Goal: Find specific page/section: Find specific page/section

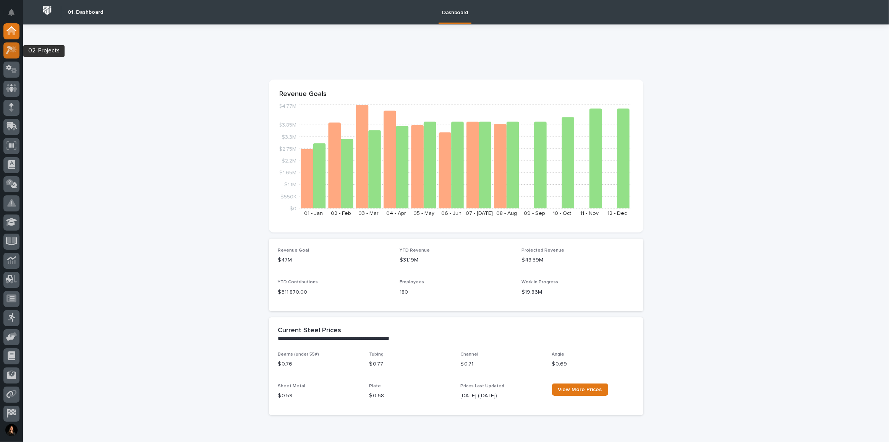
click at [15, 51] on icon at bounding box center [13, 49] width 6 height 8
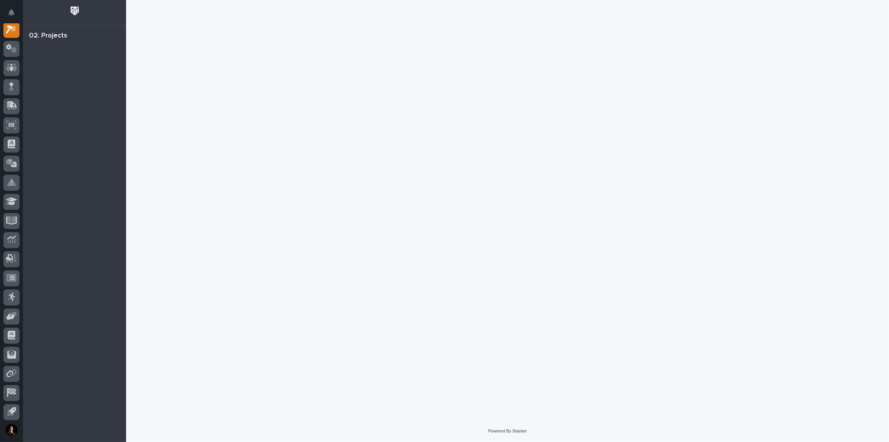
scroll to position [19, 0]
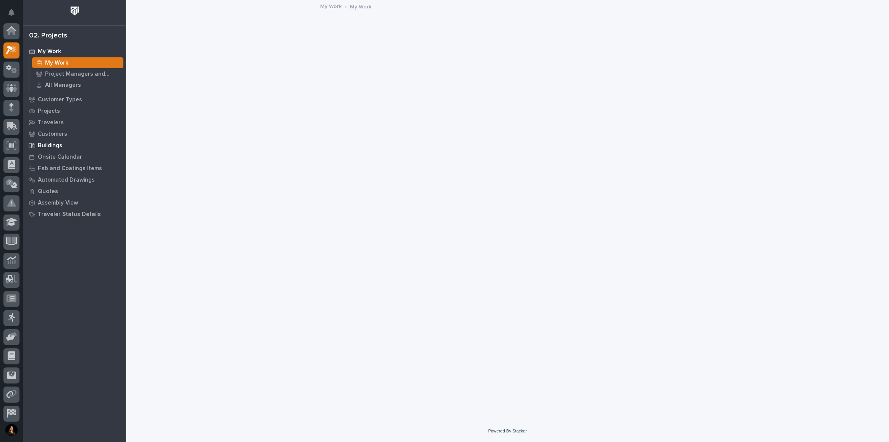
scroll to position [19, 0]
click at [61, 132] on p "Customers" at bounding box center [52, 134] width 29 height 7
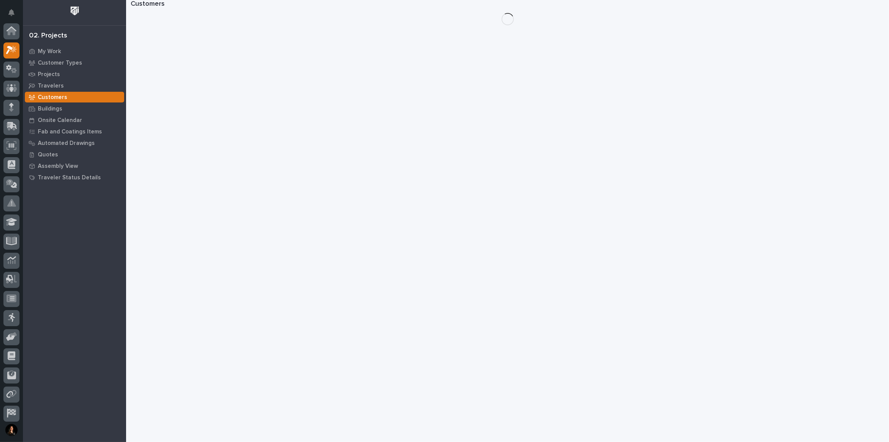
scroll to position [19, 0]
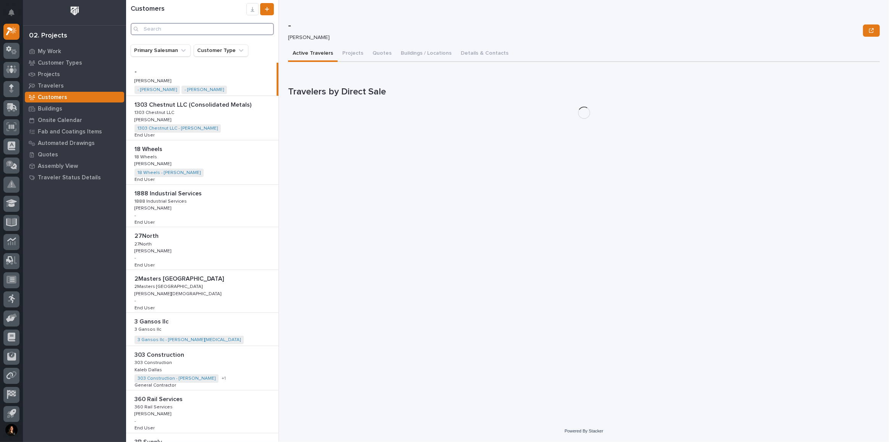
click at [173, 29] on input "Search" at bounding box center [202, 29] width 143 height 12
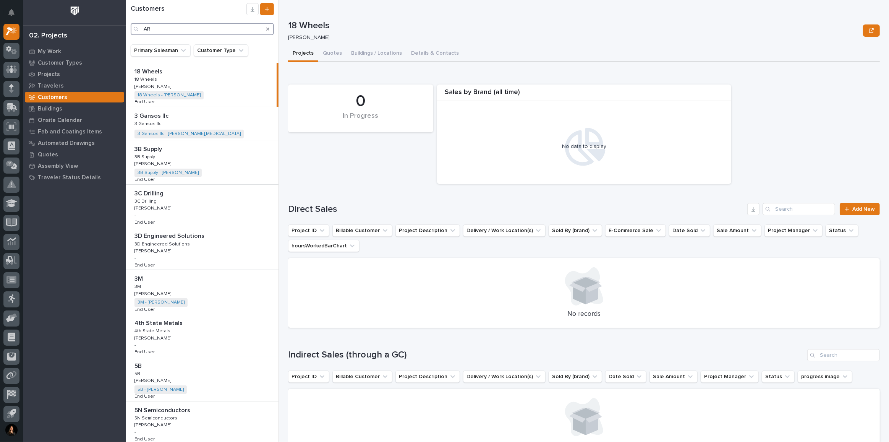
click at [177, 29] on input "AR" at bounding box center [202, 29] width 143 height 12
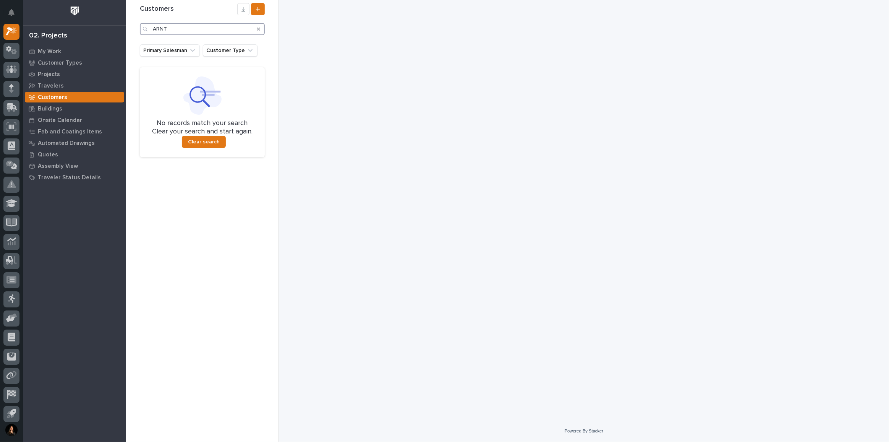
type input "ARNT"
